Goal: Task Accomplishment & Management: Manage account settings

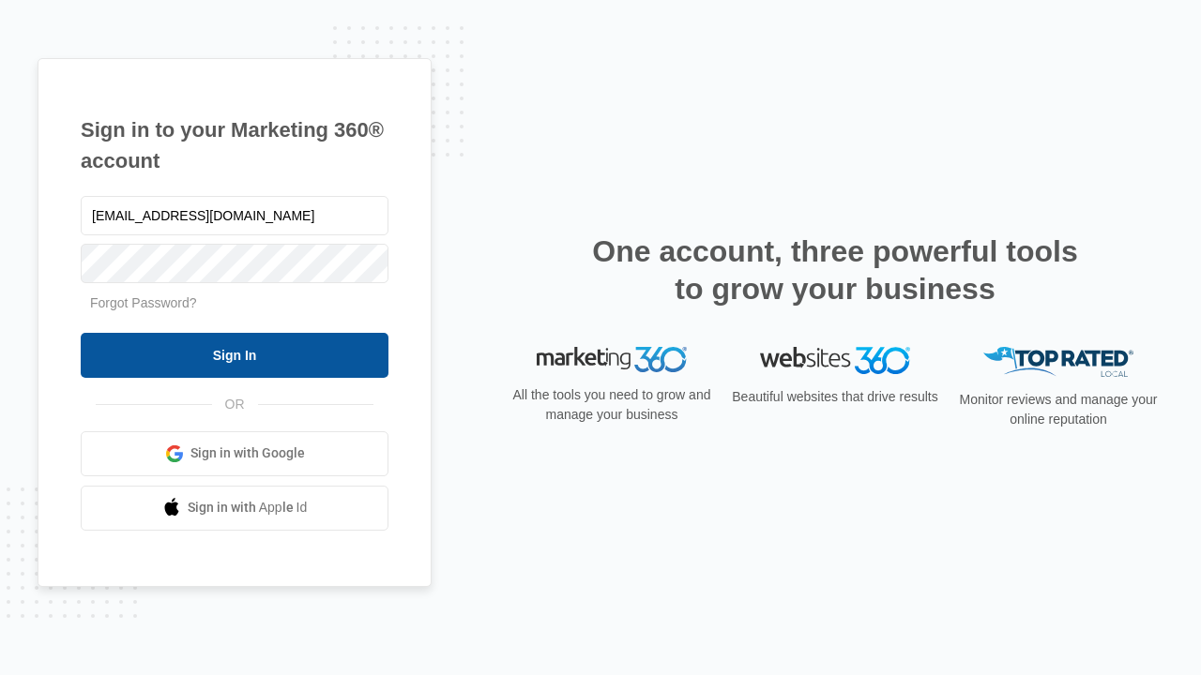
click at [234, 355] on input "Sign In" at bounding box center [235, 355] width 308 height 45
